Goal: Obtain resource: Download file/media

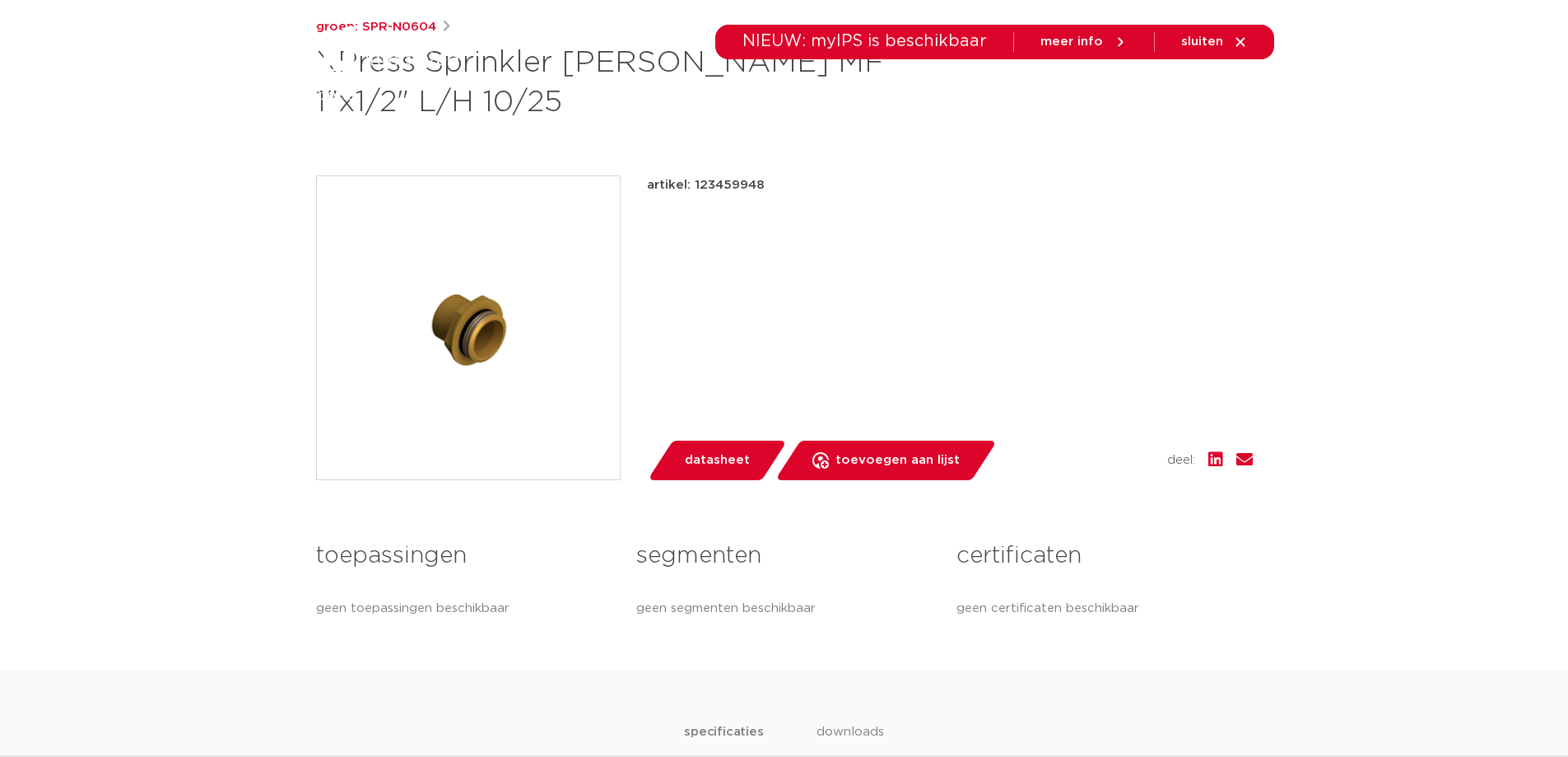
click at [721, 453] on span "datasheet" at bounding box center [717, 461] width 65 height 27
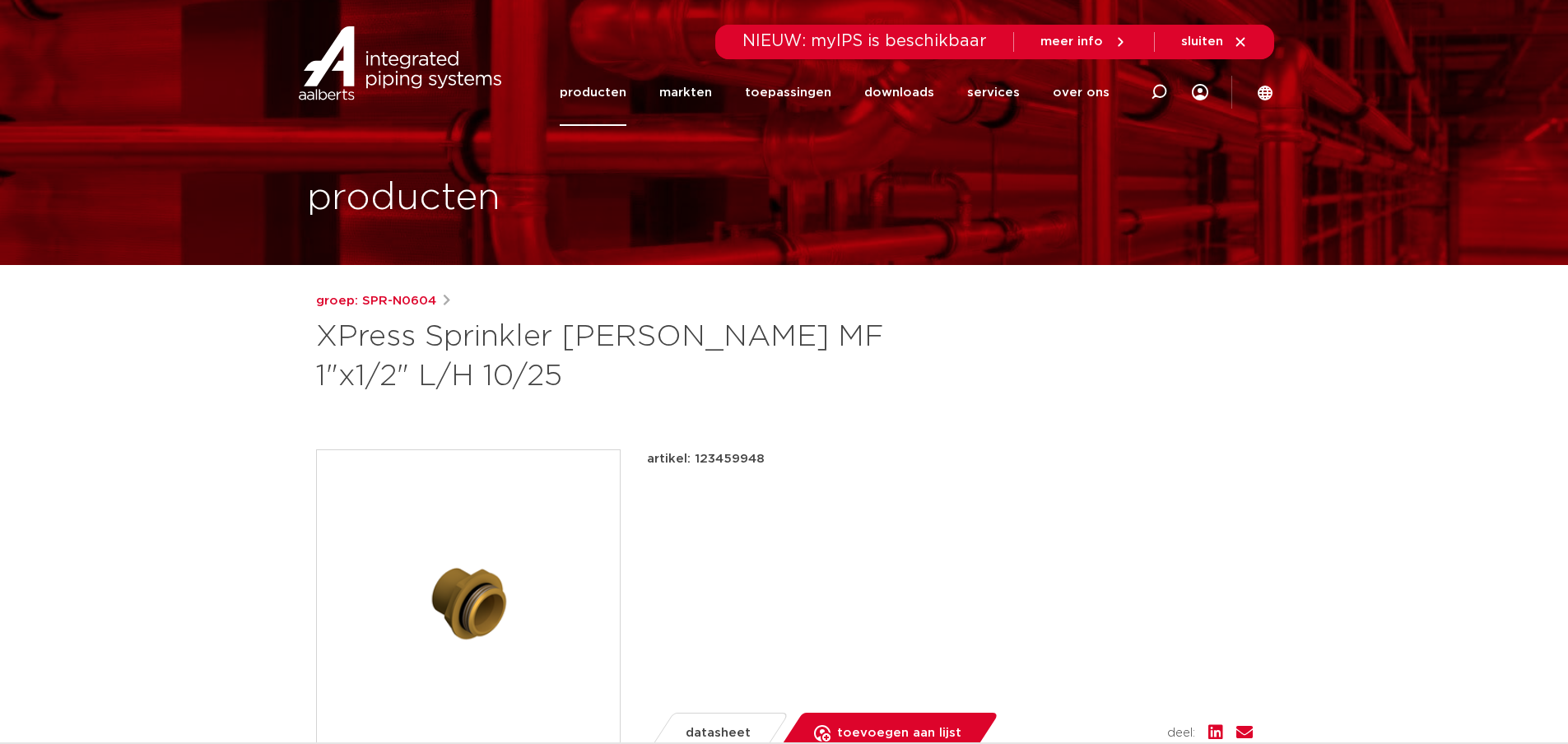
drag, startPoint x: 772, startPoint y: 461, endPoint x: 643, endPoint y: 439, distance: 130.9
click at [643, 446] on div "groep: SPR-N0604 XPress Sprinkler ML verloop MF 1"x1/2" L/H 10/25 artikel: 1234…" at bounding box center [784, 634] width 963 height 685
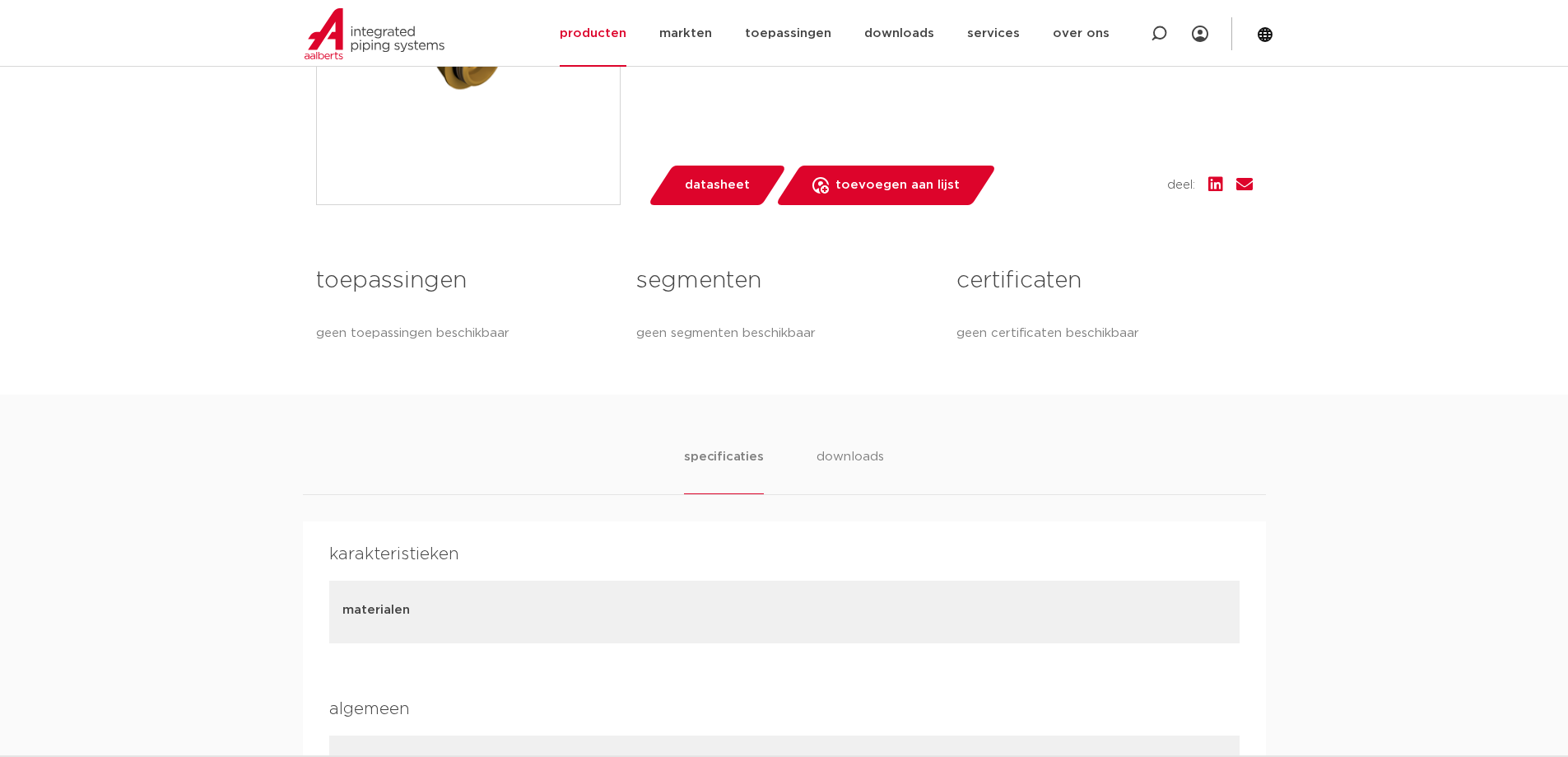
scroll to position [549, 0]
click at [697, 188] on span "datasheet" at bounding box center [717, 186] width 65 height 27
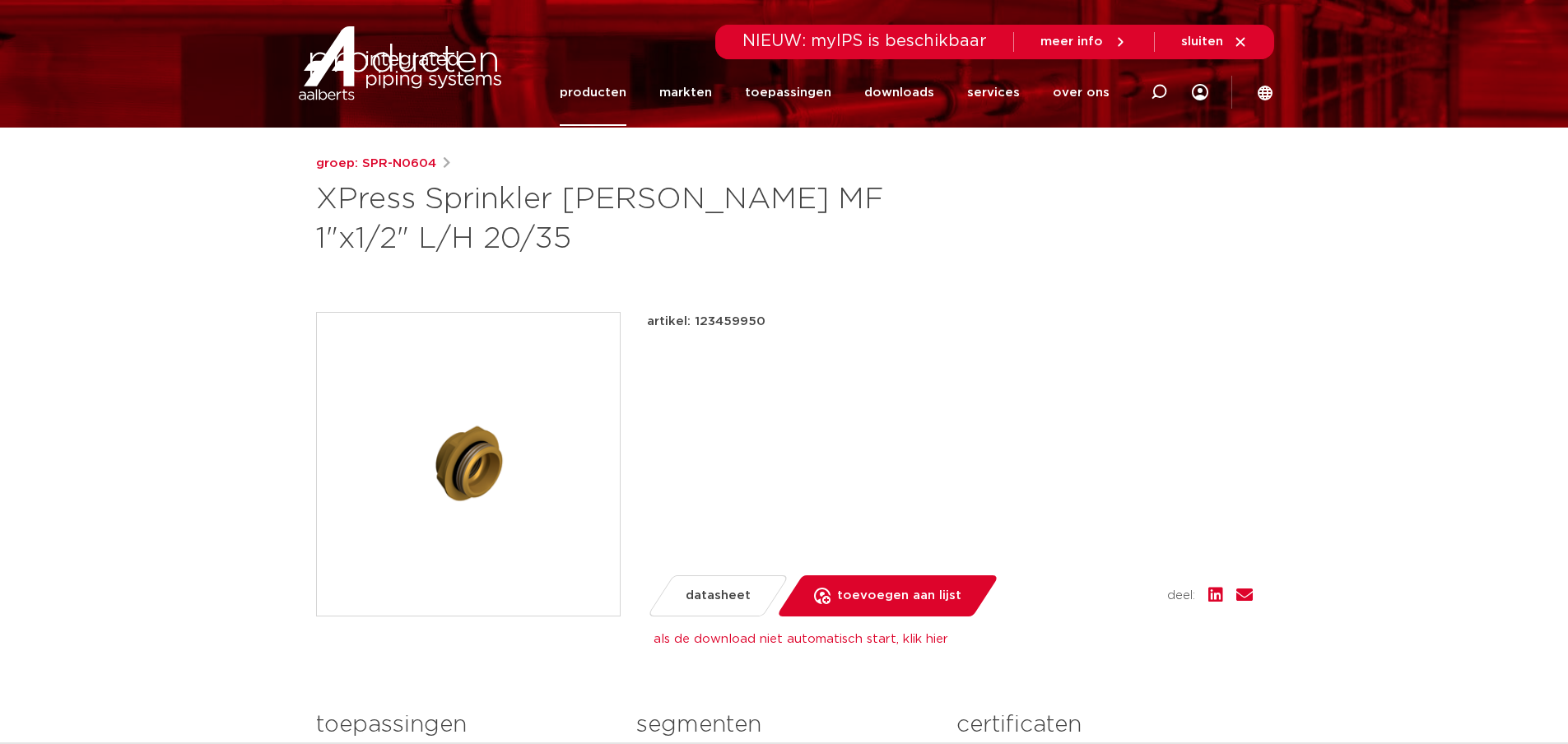
scroll to position [0, 0]
